Goal: Transaction & Acquisition: Purchase product/service

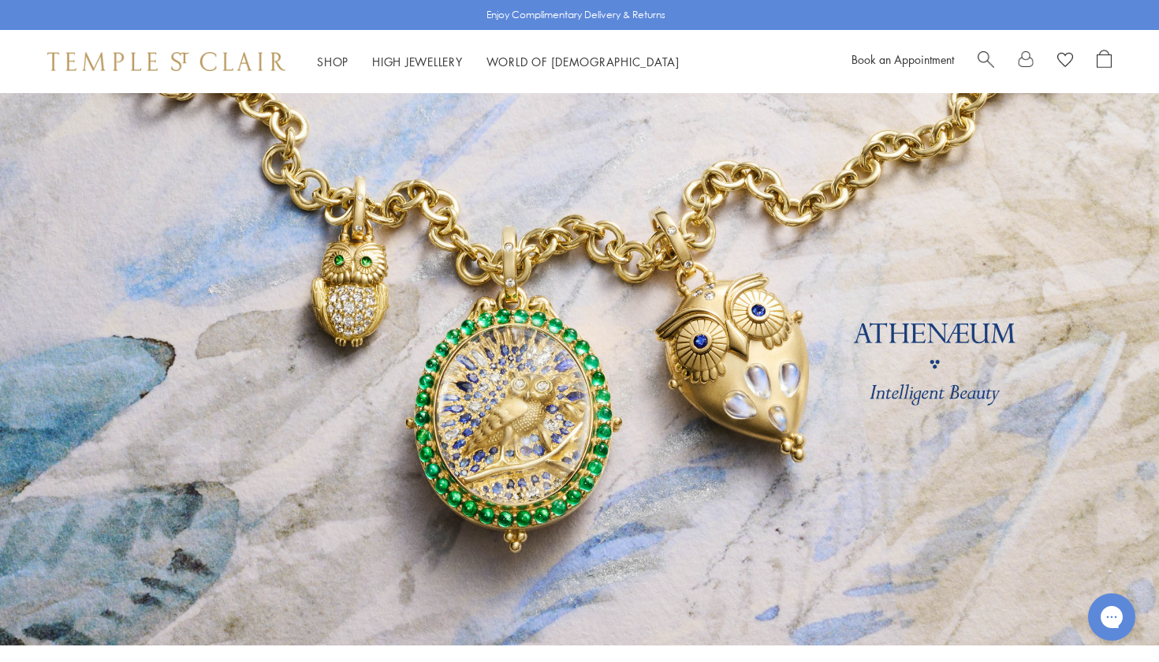
click at [316, 66] on div "Shop Shop Categories Amulets Pendants & Charms Lockets Chains & Leather Cords E…" at bounding box center [381, 62] width 668 height 20
click at [334, 56] on link "Shop Shop" at bounding box center [333, 62] width 32 height 16
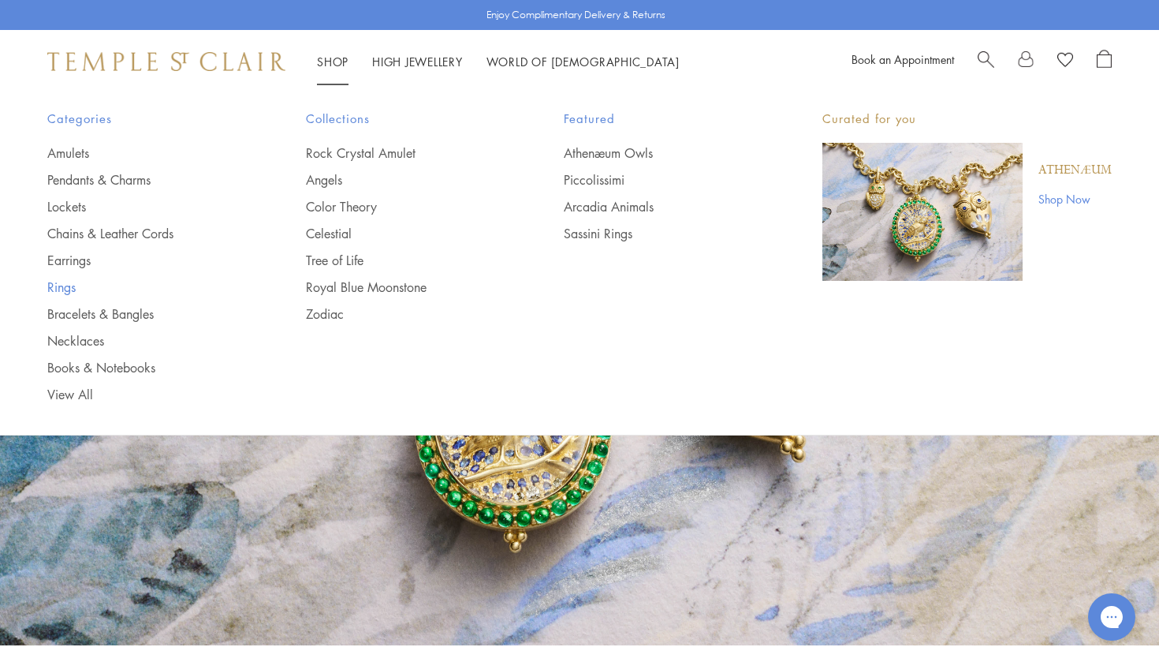
click at [63, 285] on link "Rings" at bounding box center [145, 286] width 196 height 17
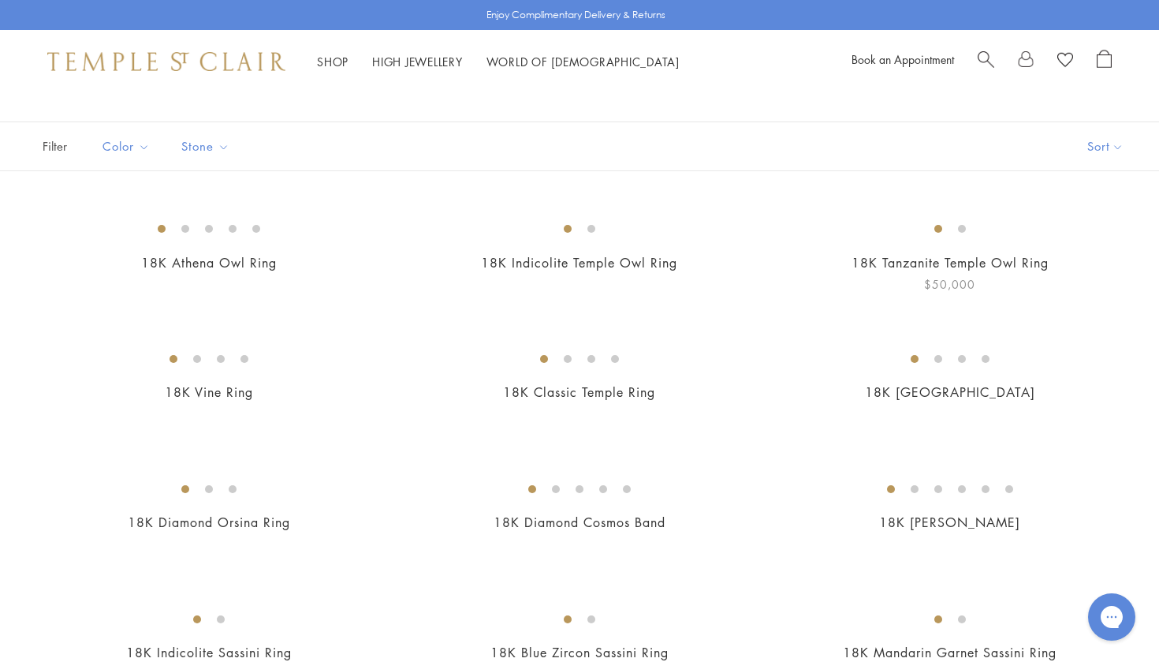
scroll to position [80, 0]
click at [1068, 253] on button "Price, low to high" at bounding box center [1079, 256] width 160 height 39
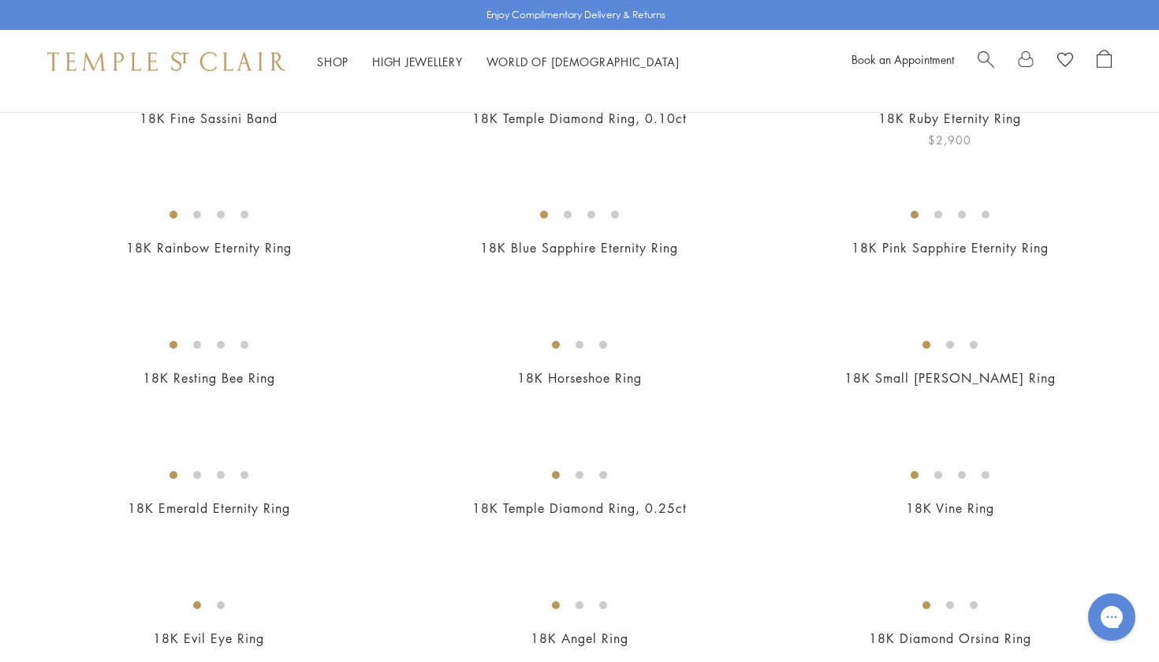
scroll to position [229, 0]
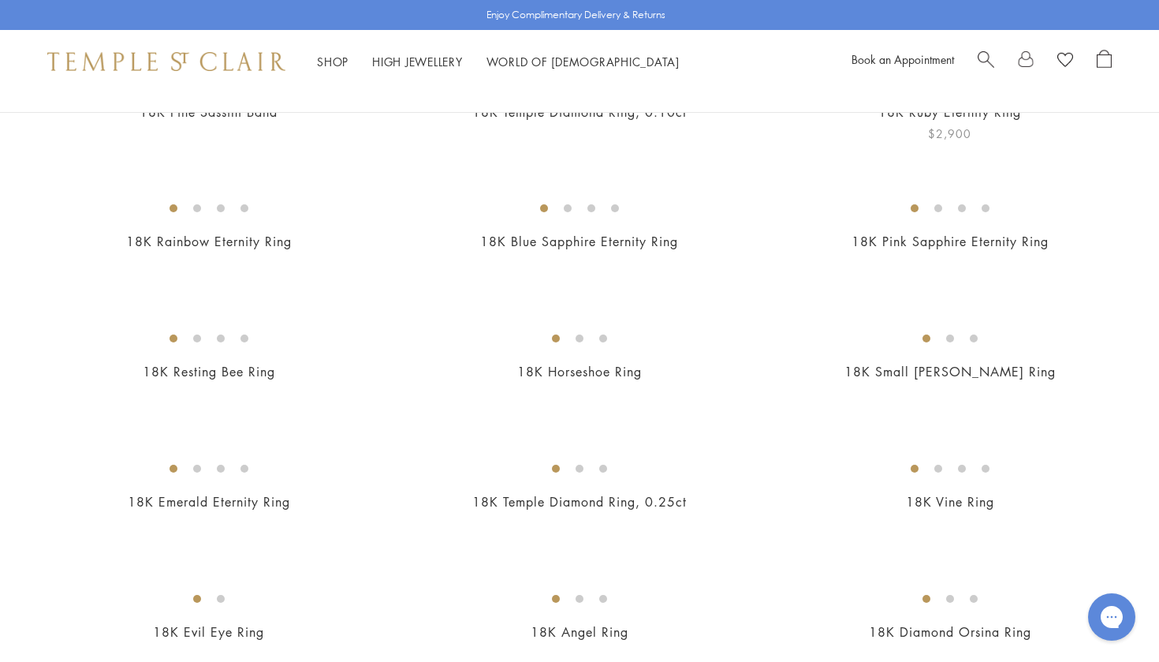
click at [0, 0] on img at bounding box center [0, 0] width 0 height 0
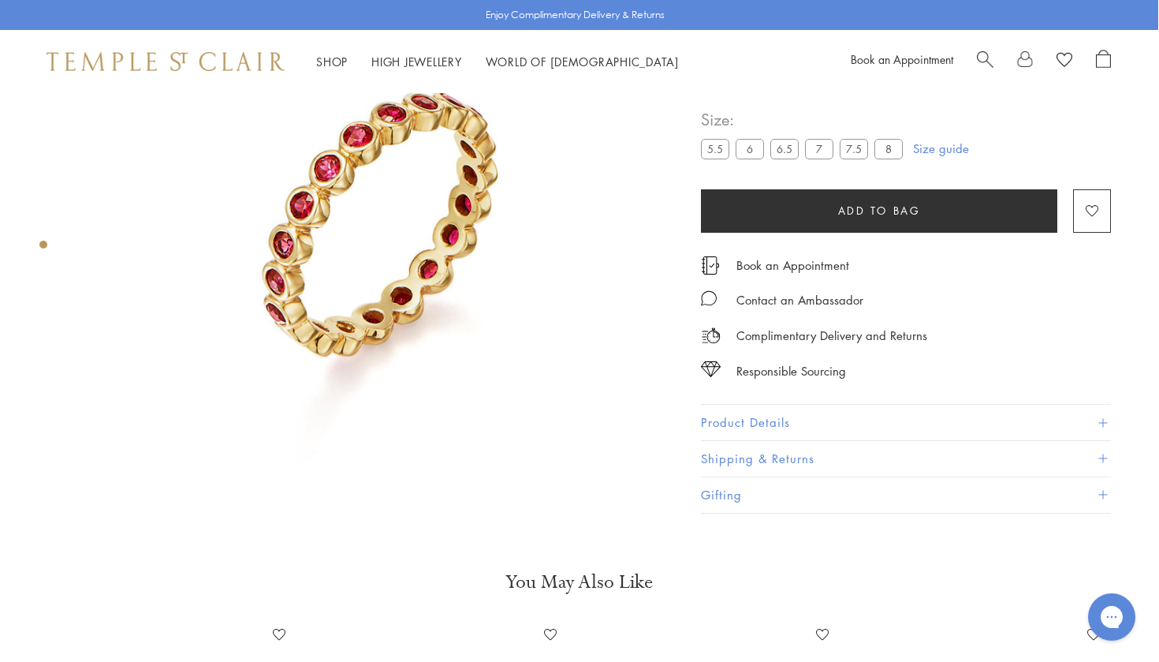
scroll to position [164, 1]
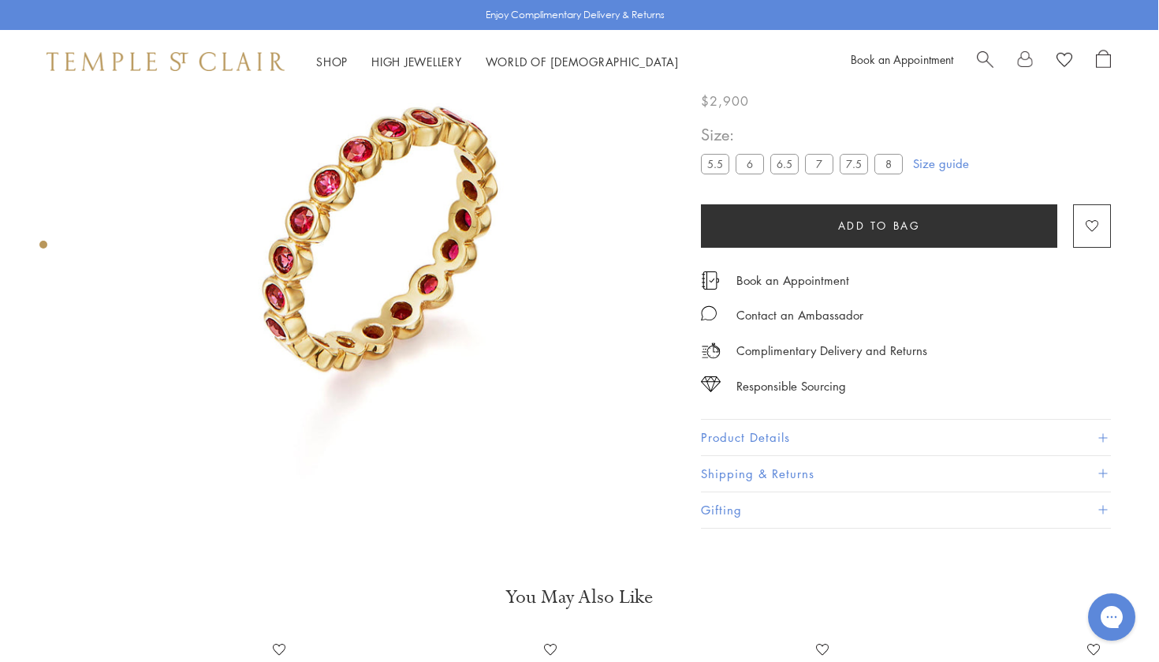
click at [415, 295] on img at bounding box center [377, 228] width 599 height 599
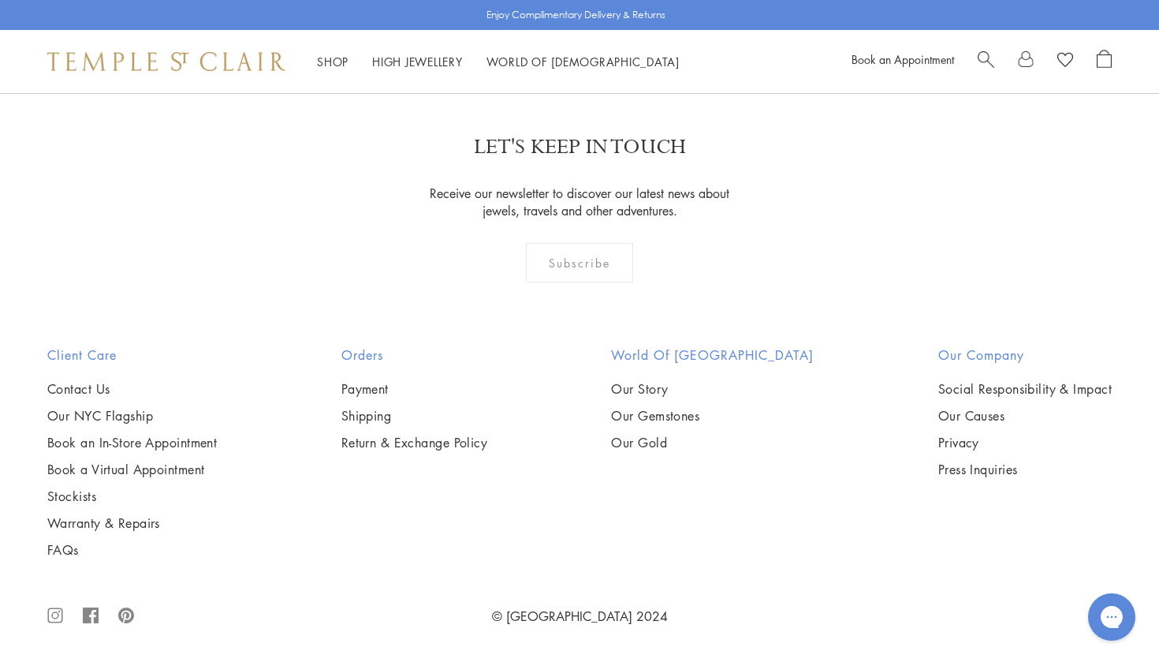
scroll to position [3109, 0]
click at [0, 0] on img at bounding box center [0, 0] width 0 height 0
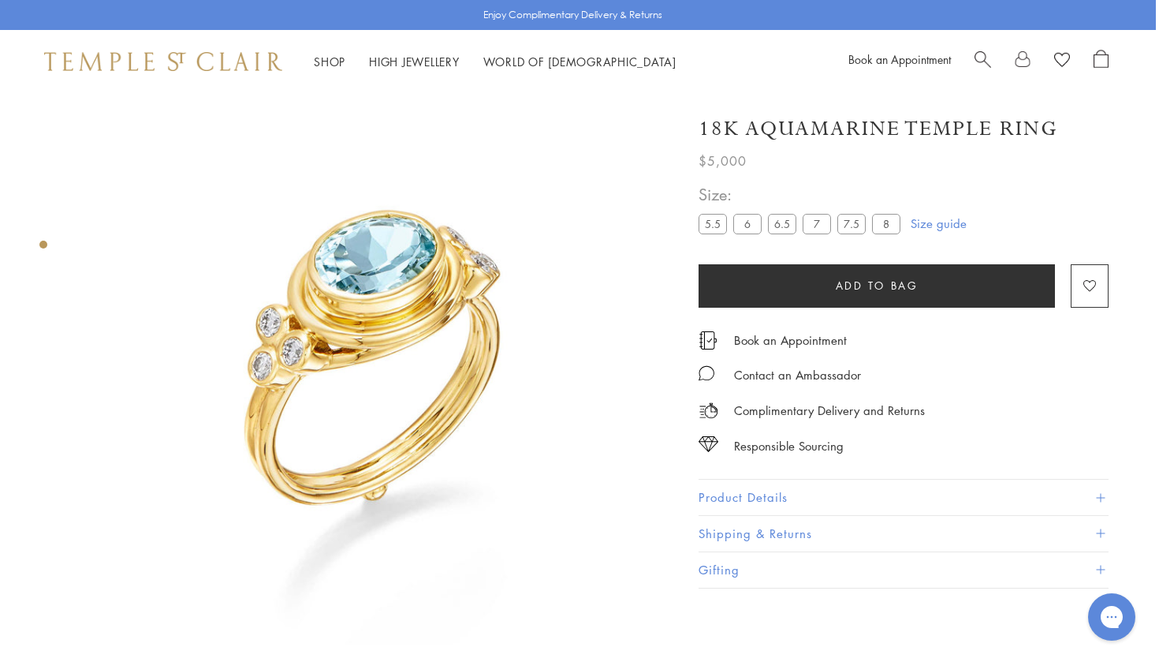
scroll to position [24, 3]
